Goal: Information Seeking & Learning: Learn about a topic

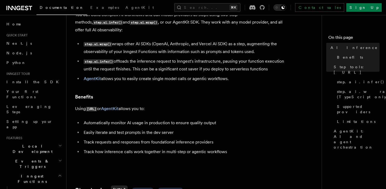
scroll to position [40, 0]
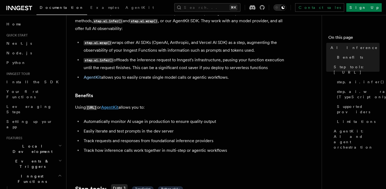
click at [114, 105] on link "AgentKit" at bounding box center [109, 107] width 17 height 5
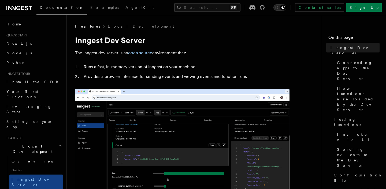
click at [20, 6] on icon at bounding box center [19, 8] width 26 height 6
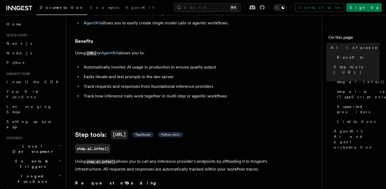
scroll to position [98, 0]
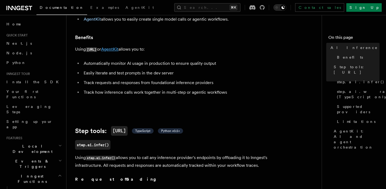
click at [117, 47] on link "AgentKit" at bounding box center [109, 49] width 17 height 5
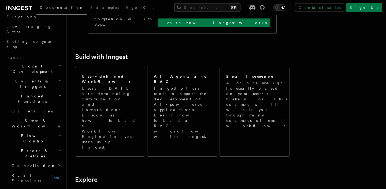
scroll to position [276, 0]
